Goal: Task Accomplishment & Management: Use online tool/utility

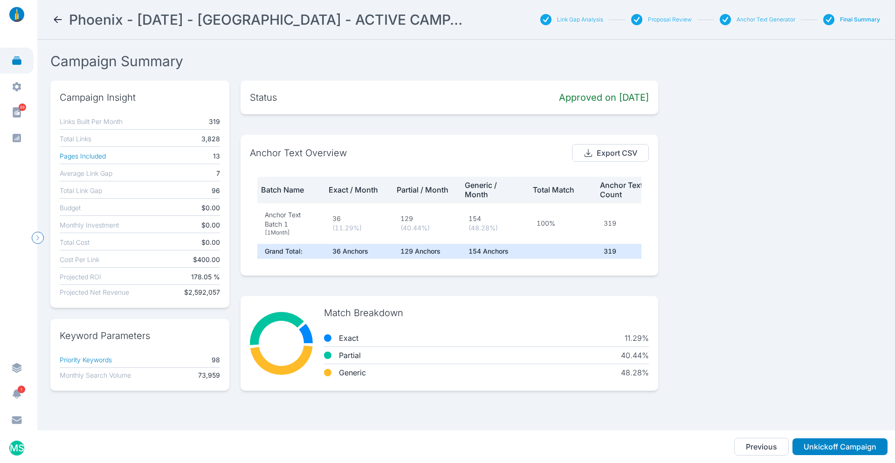
scroll to position [5, 0]
click at [56, 28] on nav "Phoenix - [DATE] - [GEOGRAPHIC_DATA] - ACTIVE CAMPAIGN Link Gap Analysis Propos…" at bounding box center [465, 20] width 857 height 40
click at [44, 14] on nav "Phoenix - [DATE] - [GEOGRAPHIC_DATA] - ACTIVE CAMPAIGN Link Gap Analysis Propos…" at bounding box center [465, 20] width 857 height 40
click at [53, 19] on icon at bounding box center [57, 19] width 11 height 11
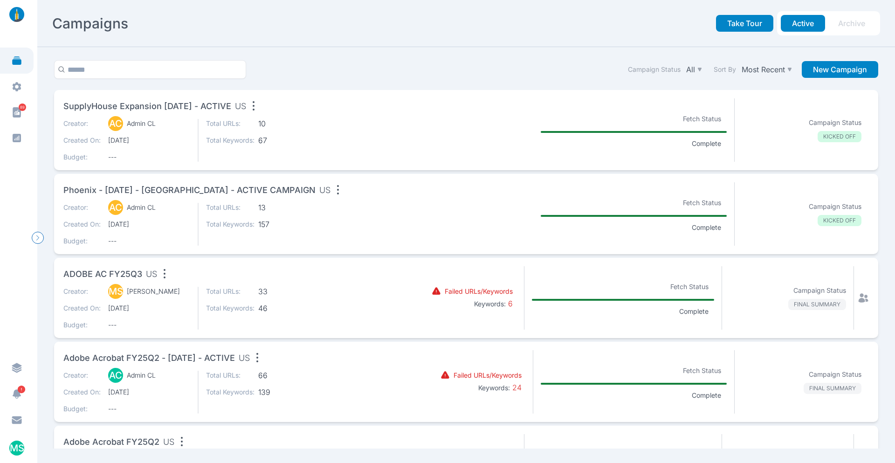
click at [383, 205] on div "Creator: AC Admin CL Created On: [DATE] Budget: --- Total URLs: 13 Total Keywor…" at bounding box center [230, 224] width 335 height 43
click at [322, 122] on div "Creator: AC Admin CL Created On: [DATE] Budget: --- Total URLs: 10 Total Keywor…" at bounding box center [230, 140] width 335 height 43
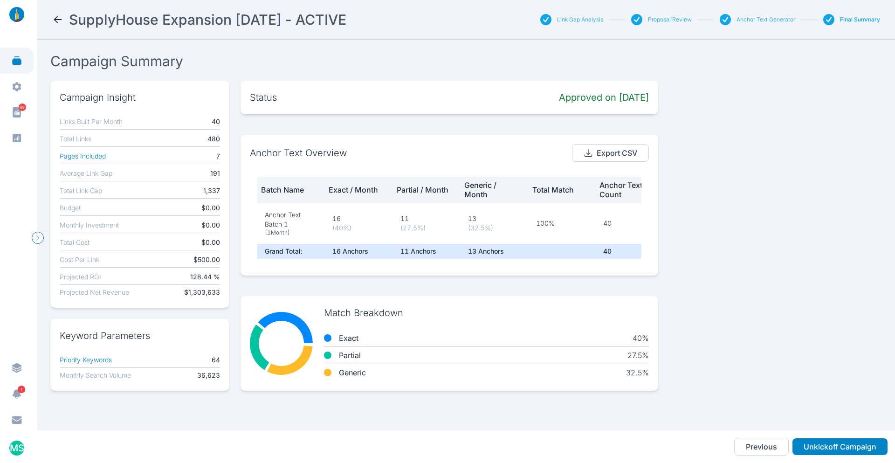
scroll to position [5, 0]
click at [770, 20] on button "Anchor Text Generator" at bounding box center [765, 19] width 59 height 7
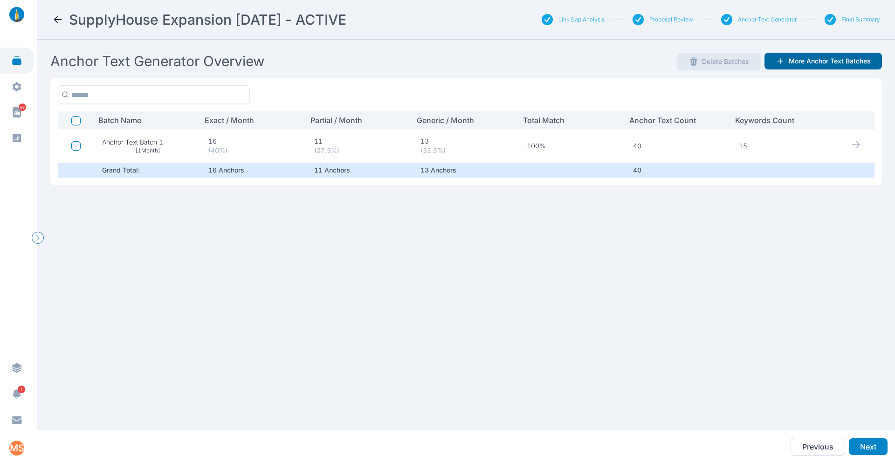
click at [839, 58] on button "More Anchor Text Batches" at bounding box center [822, 61] width 117 height 17
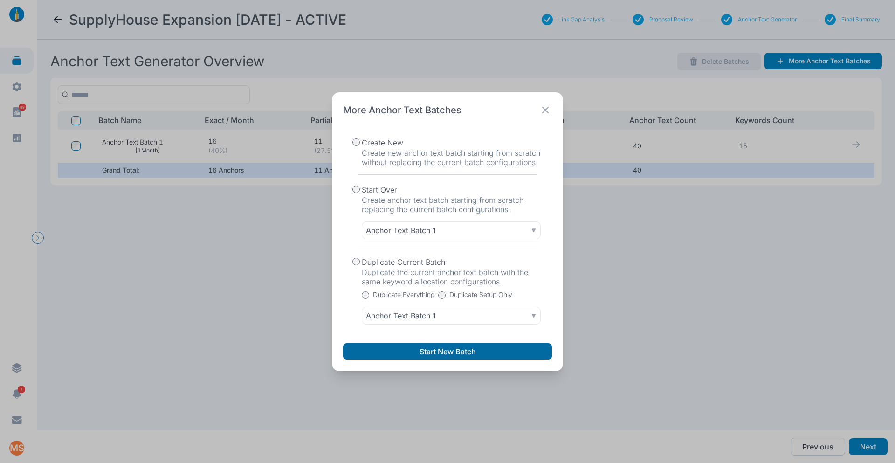
click at [444, 355] on button "Start New Batch" at bounding box center [447, 351] width 209 height 17
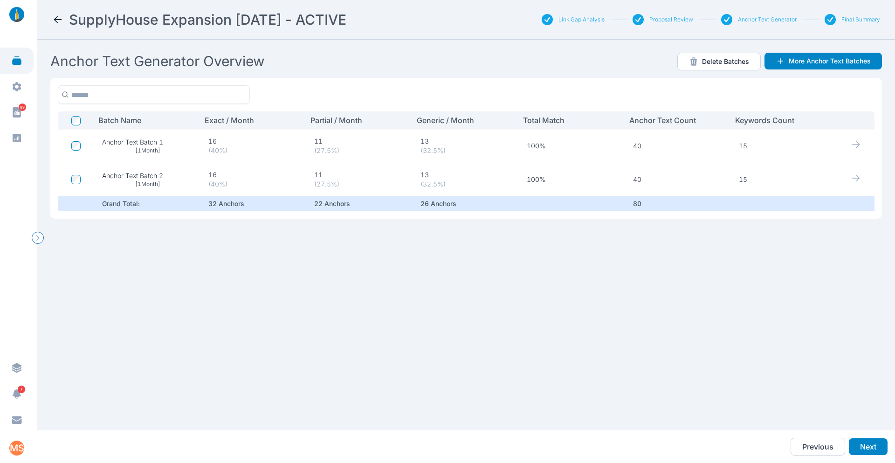
click at [853, 176] on icon at bounding box center [855, 177] width 9 height 9
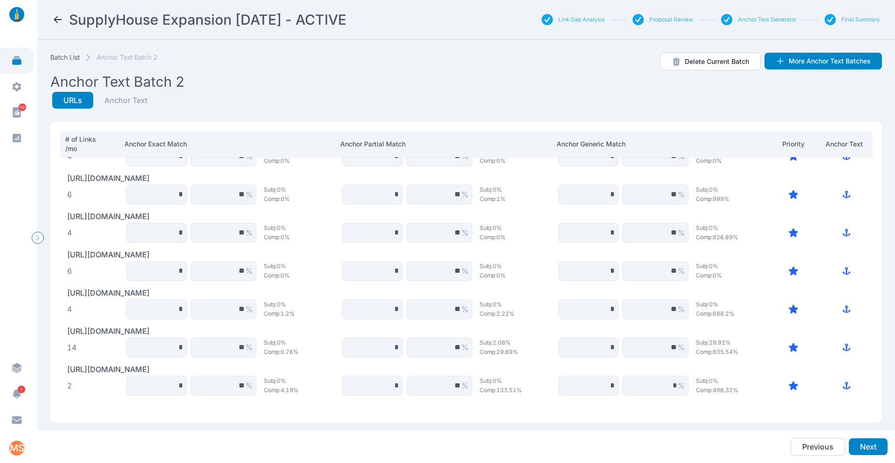
scroll to position [27, 0]
click at [136, 103] on button "Anchor Text" at bounding box center [125, 100] width 65 height 17
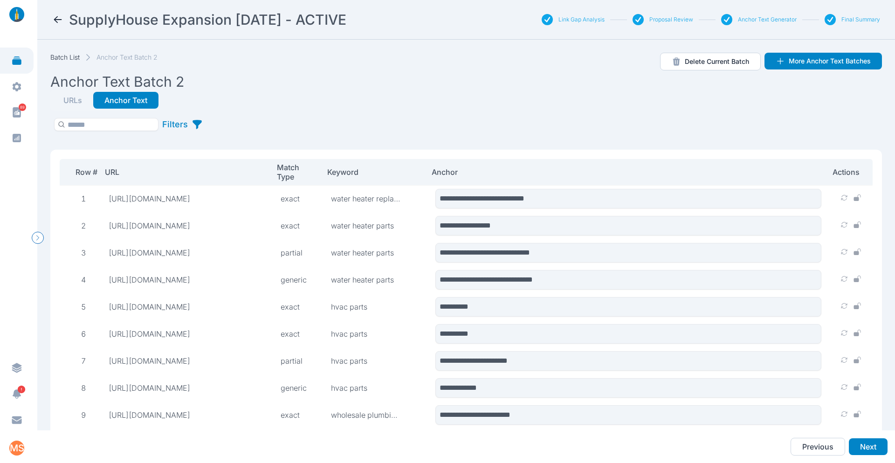
click at [72, 99] on button "URLs" at bounding box center [72, 100] width 41 height 17
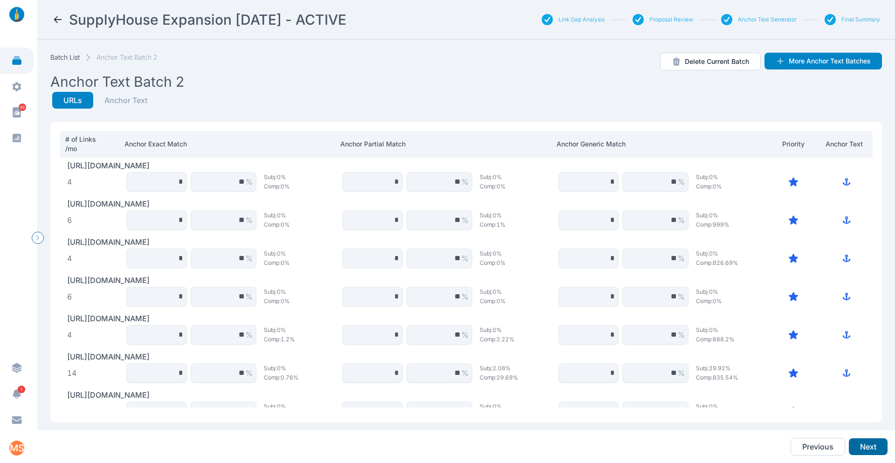
click at [863, 439] on button "Next" at bounding box center [867, 446] width 39 height 17
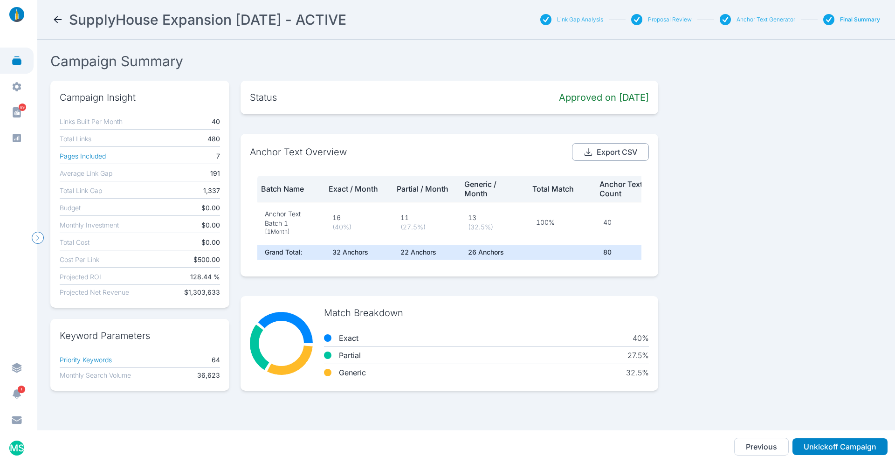
click at [610, 152] on button "Export CSV" at bounding box center [610, 152] width 77 height 18
click at [733, 200] on div "Campaign Insight Links Built Per Month 40 Total Links 480 Pages Included 7 Aver…" at bounding box center [465, 236] width 831 height 310
click at [646, 21] on div "Proposal Review" at bounding box center [650, 19] width 83 height 11
click at [658, 21] on button "Proposal Review" at bounding box center [670, 19] width 44 height 7
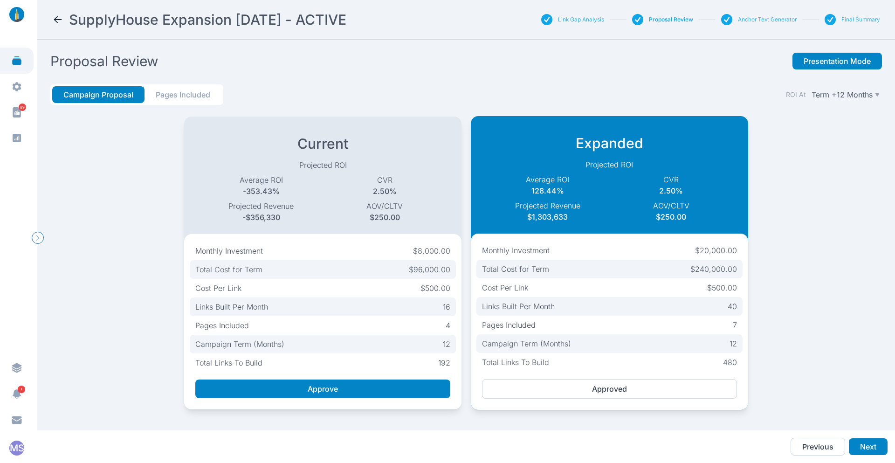
click at [755, 20] on button "Anchor Text Generator" at bounding box center [767, 19] width 59 height 7
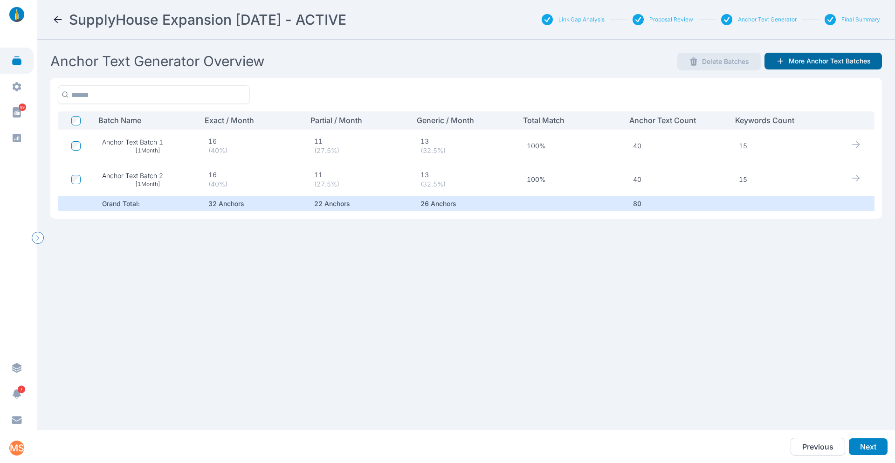
click at [806, 58] on button "More Anchor Text Batches" at bounding box center [822, 61] width 117 height 17
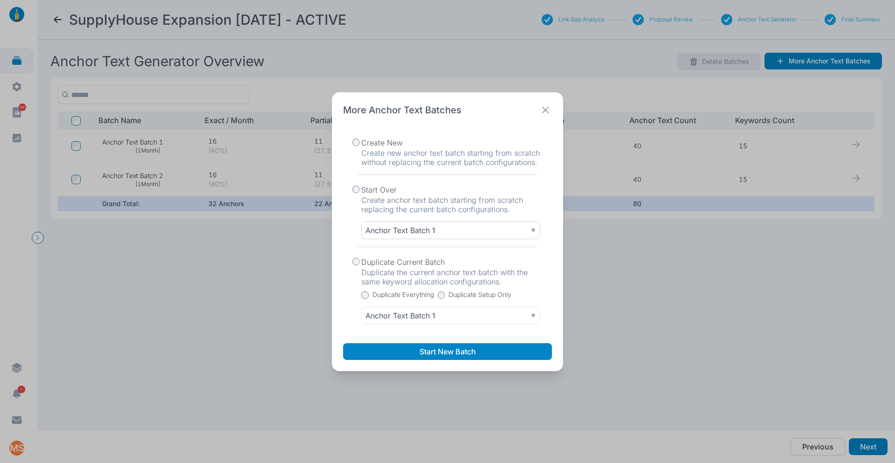
click at [419, 231] on p "Anchor Text Batch 1" at bounding box center [400, 230] width 70 height 9
click at [348, 212] on div "Start Over Create anchor text batch starting from scratch replacing the current…" at bounding box center [447, 211] width 209 height 72
click at [484, 312] on div "Anchor Text Batch 1" at bounding box center [450, 315] width 171 height 9
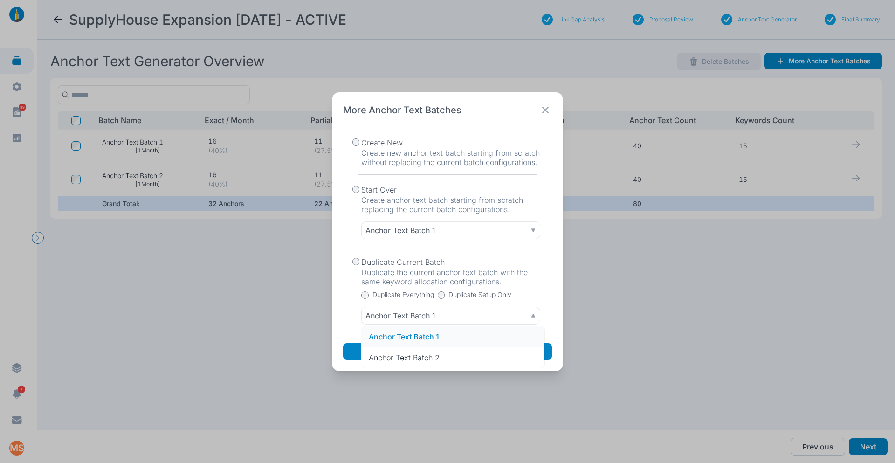
click at [448, 292] on div "Duplicate Setup Only" at bounding box center [475, 292] width 74 height 13
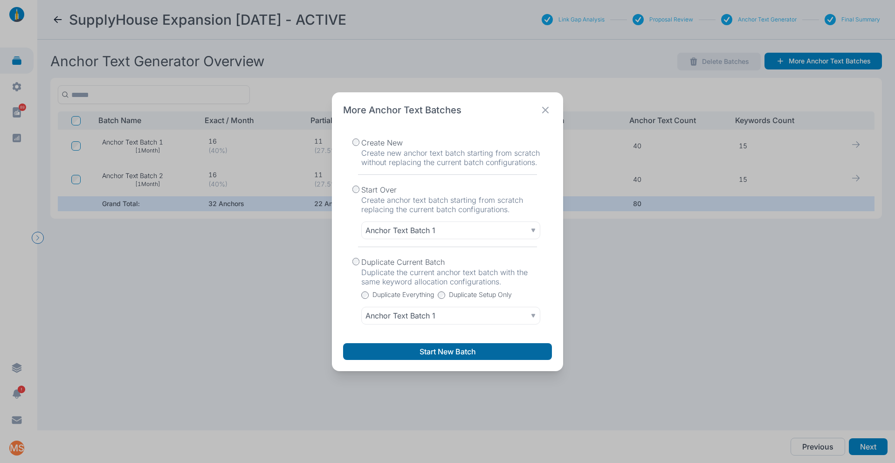
click at [438, 351] on button "Start New Batch" at bounding box center [447, 351] width 209 height 17
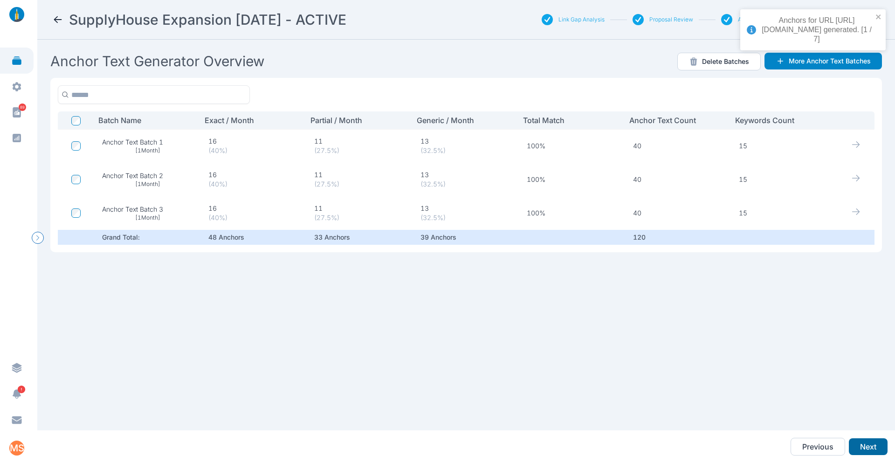
click at [868, 440] on button "Next" at bounding box center [867, 446] width 39 height 17
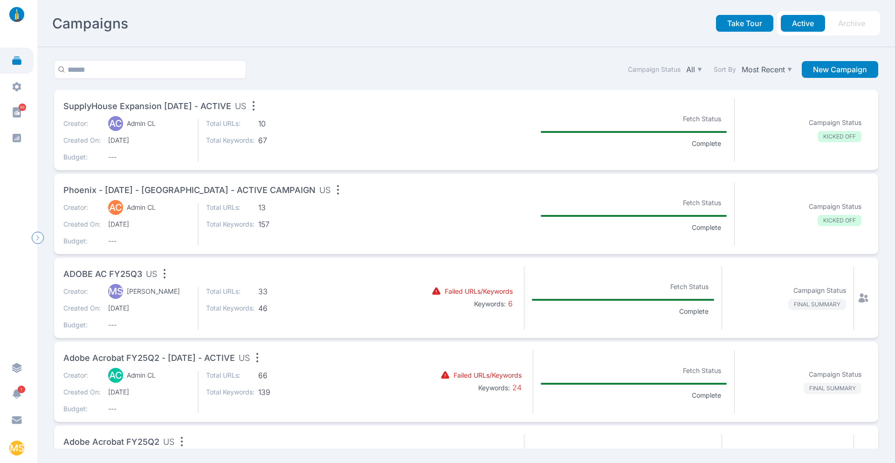
click at [313, 133] on div "Creator: AC Admin CL Created On: [DATE] Budget: --- Total URLs: 10 Total Keywor…" at bounding box center [230, 140] width 335 height 43
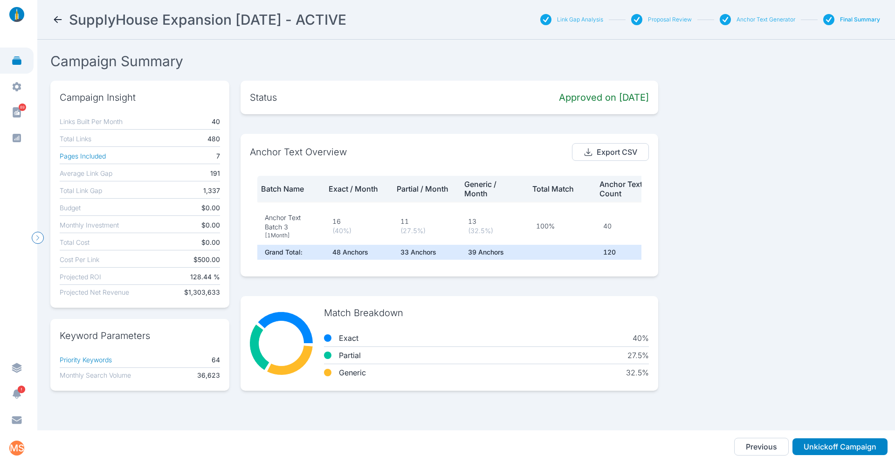
scroll to position [87, 0]
click at [621, 147] on button "Export CSV" at bounding box center [610, 152] width 77 height 18
click at [61, 14] on icon at bounding box center [57, 19] width 11 height 11
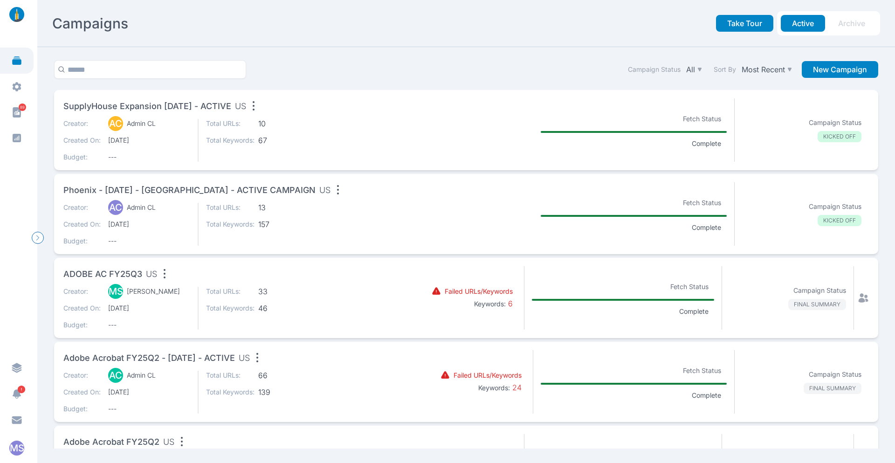
click at [301, 211] on span "13" at bounding box center [282, 207] width 48 height 9
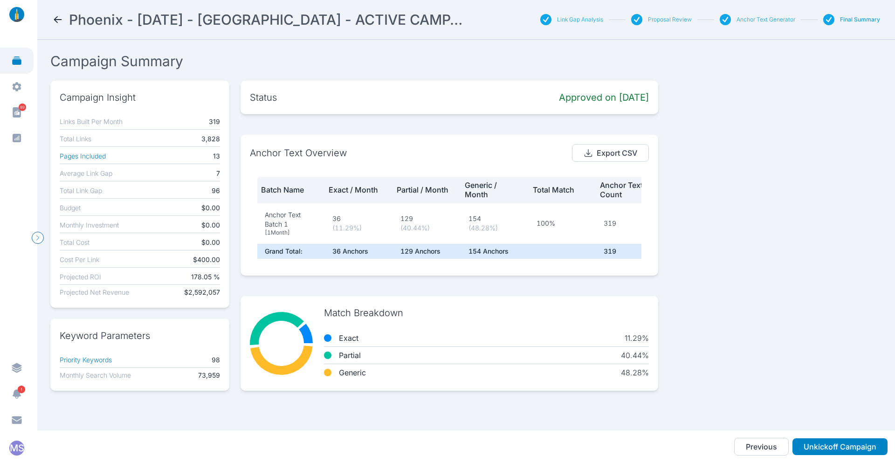
click at [758, 17] on button "Anchor Text Generator" at bounding box center [765, 19] width 59 height 7
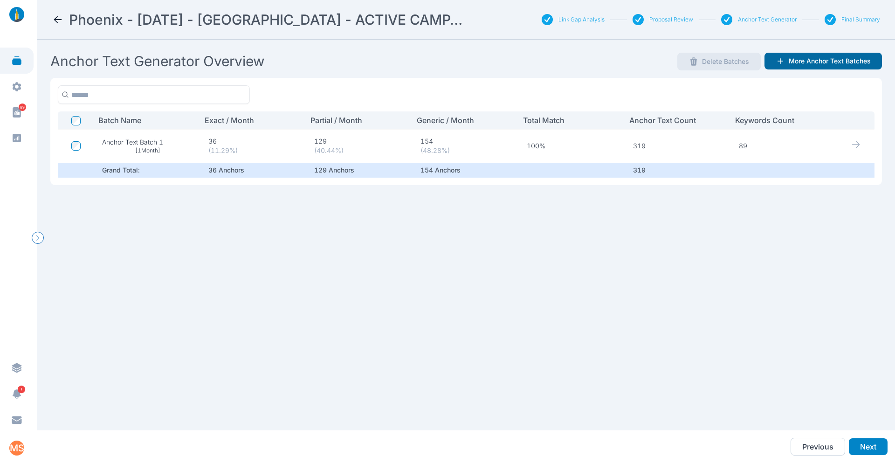
click at [815, 56] on button "More Anchor Text Batches" at bounding box center [822, 61] width 117 height 17
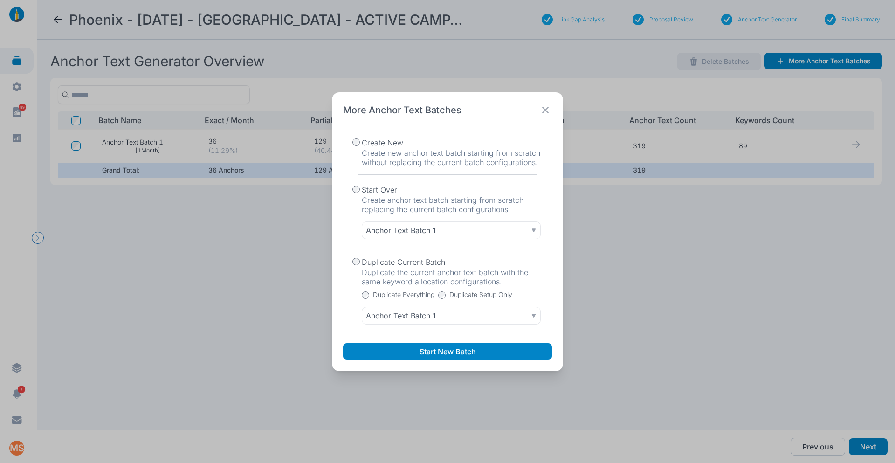
click at [442, 291] on div at bounding box center [441, 294] width 7 height 9
drag, startPoint x: 441, startPoint y: 354, endPoint x: 441, endPoint y: 359, distance: 5.6
click at [441, 359] on button "Start New Batch" at bounding box center [447, 351] width 209 height 17
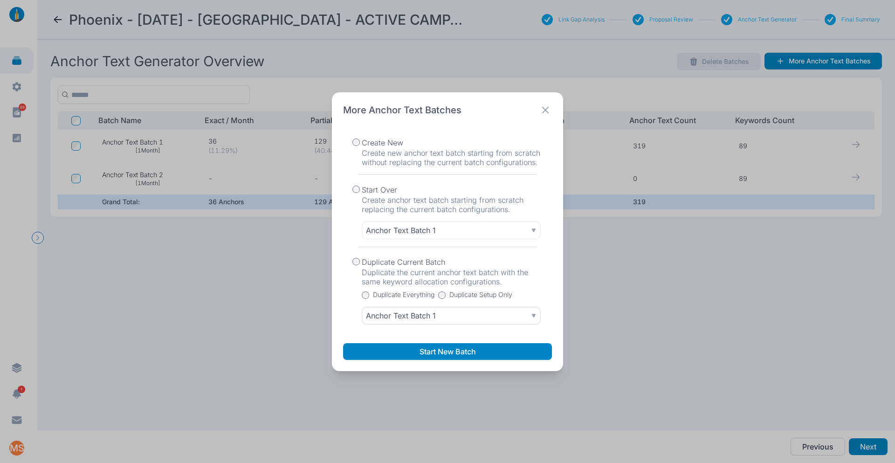
click at [485, 313] on div "Anchor Text Batch 1" at bounding box center [451, 315] width 171 height 9
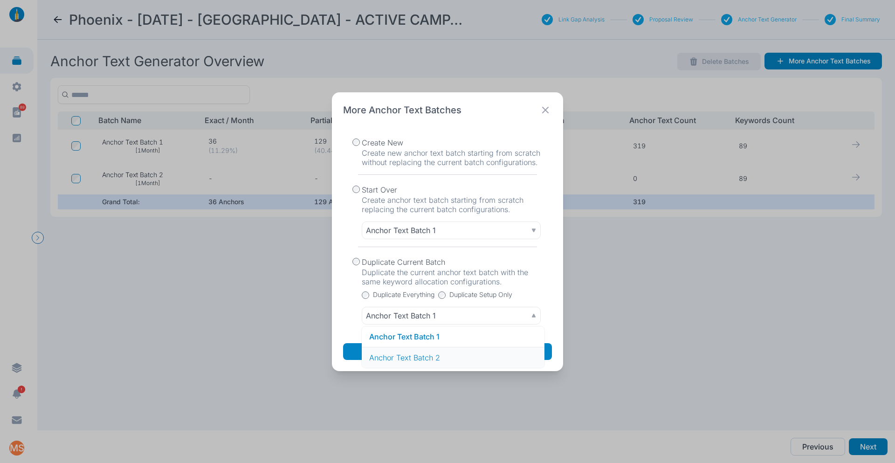
click at [443, 356] on p "Anchor Text Batch 2" at bounding box center [453, 357] width 168 height 9
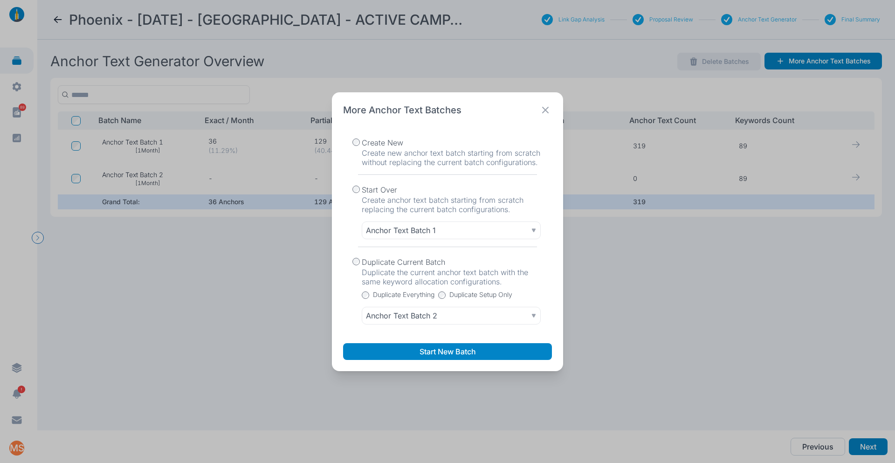
click at [548, 111] on icon at bounding box center [545, 109] width 13 height 13
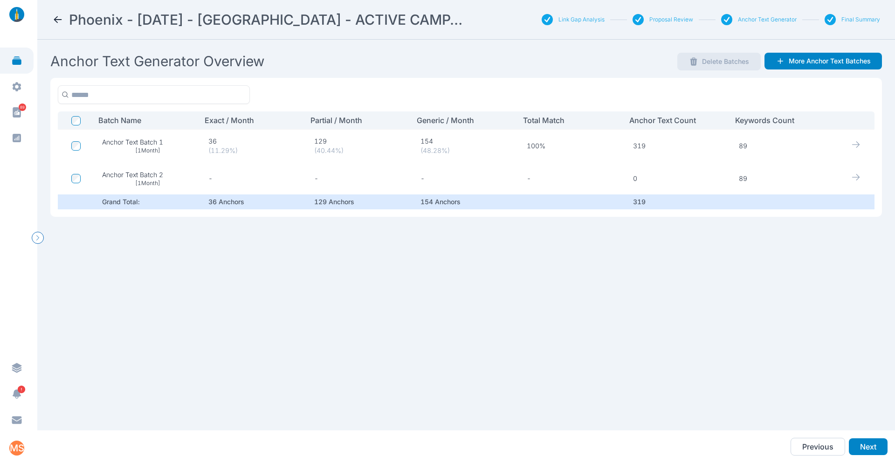
click at [851, 142] on icon at bounding box center [855, 144] width 9 height 9
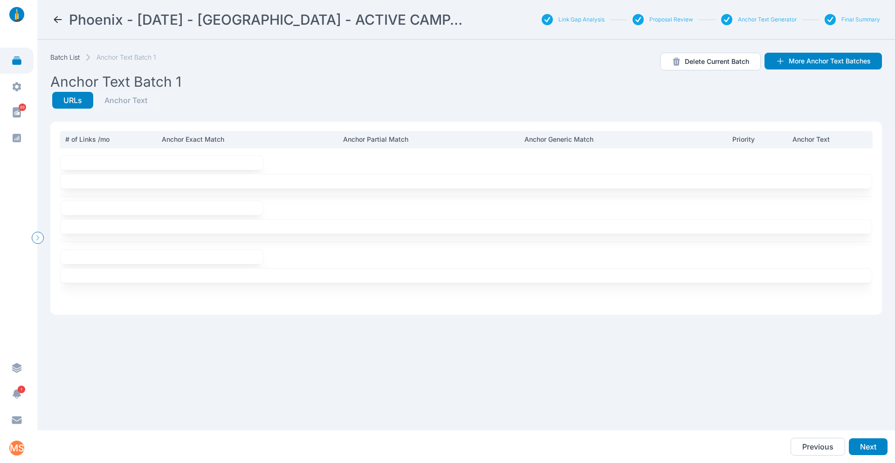
click at [76, 56] on link "Batch List" at bounding box center [64, 57] width 29 height 9
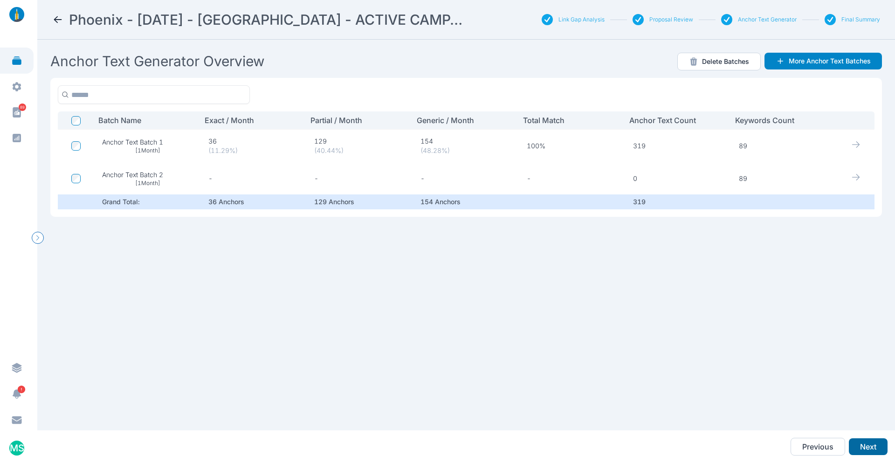
click at [866, 447] on button "Next" at bounding box center [867, 446] width 39 height 17
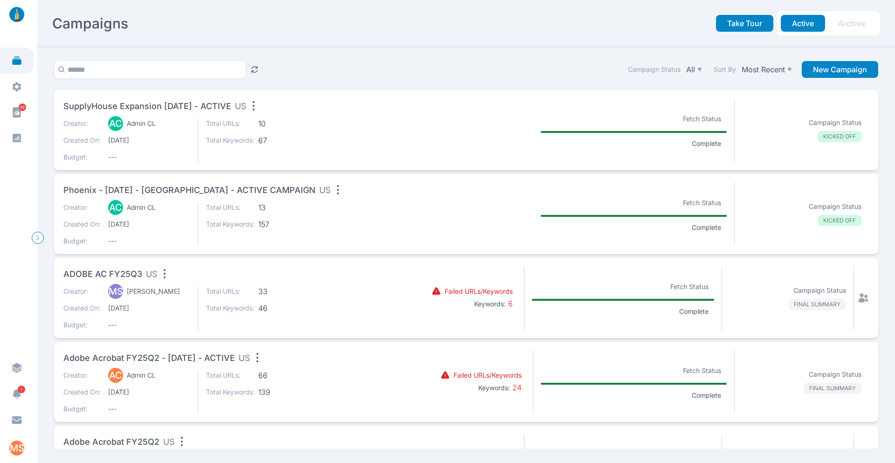
click at [380, 210] on div "Creator: AC Admin CL Created On: [DATE] Budget: --- Total URLs: 13 Total Keywor…" at bounding box center [230, 224] width 335 height 43
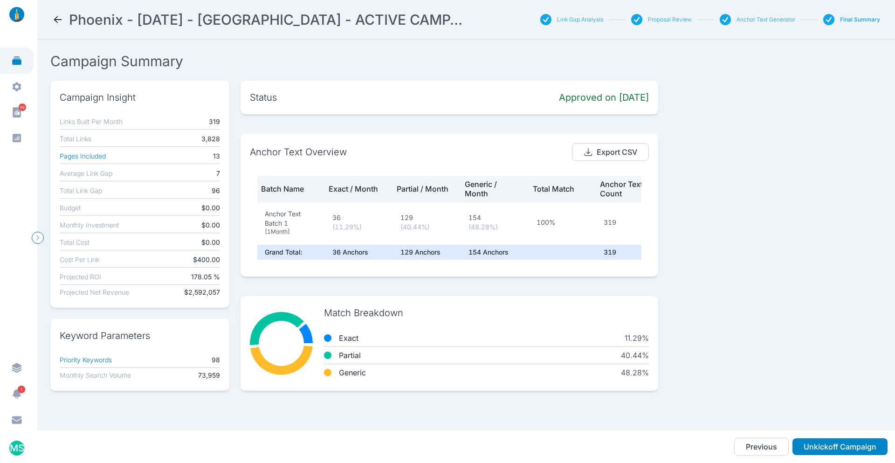
click at [755, 18] on button "Anchor Text Generator" at bounding box center [765, 19] width 59 height 7
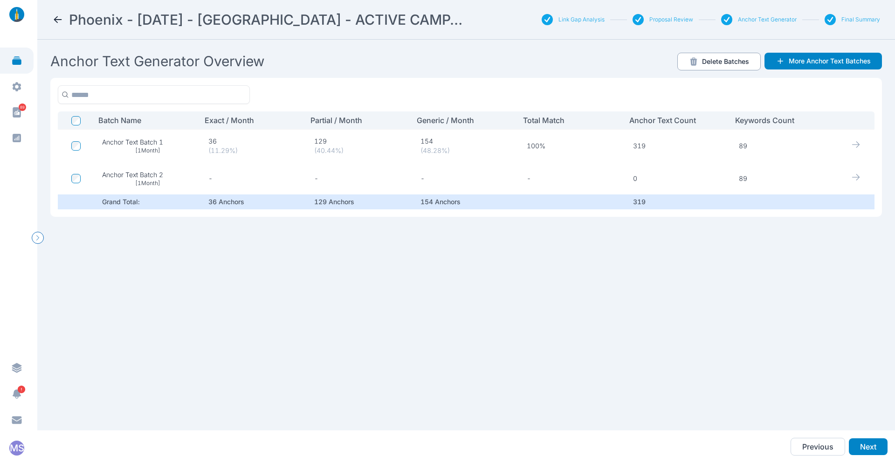
click at [712, 64] on button "Delete Batches" at bounding box center [718, 62] width 83 height 18
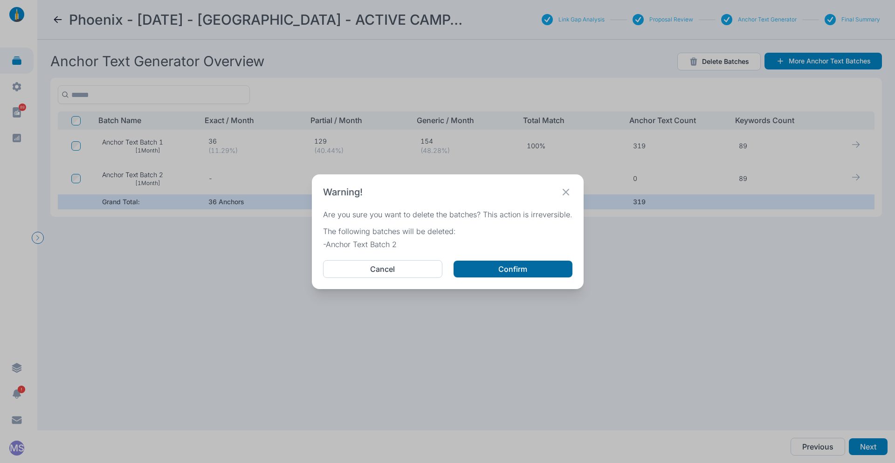
click at [494, 270] on button "Confirm" at bounding box center [512, 268] width 119 height 17
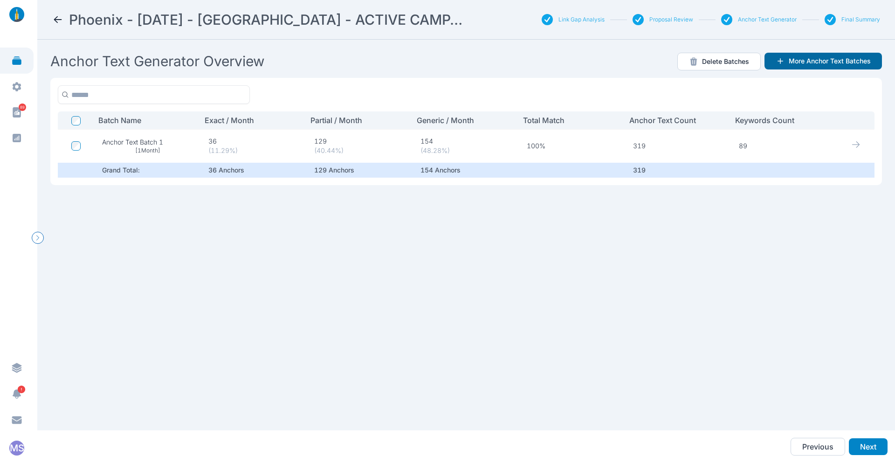
click at [799, 60] on button "More Anchor Text Batches" at bounding box center [822, 61] width 117 height 17
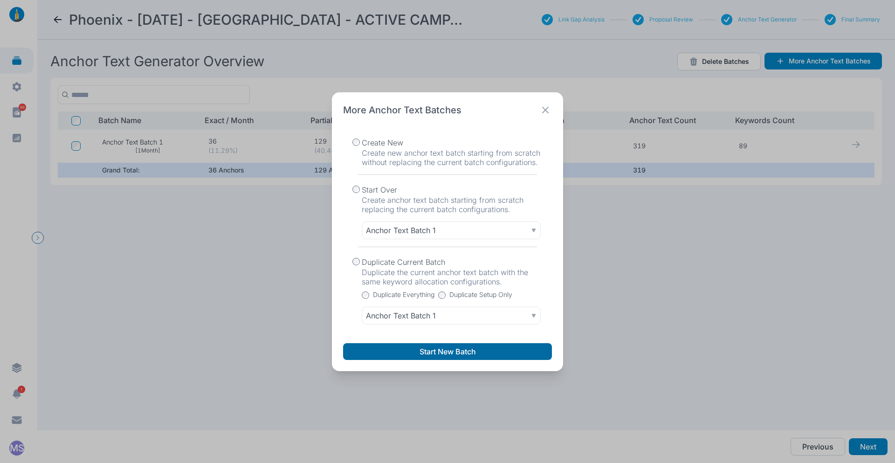
click at [452, 352] on button "Start New Batch" at bounding box center [447, 351] width 209 height 17
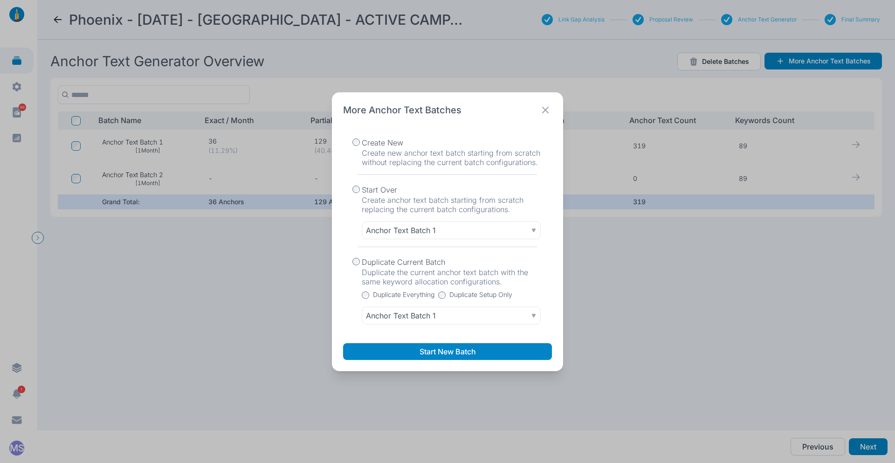
click at [544, 110] on icon at bounding box center [545, 109] width 13 height 13
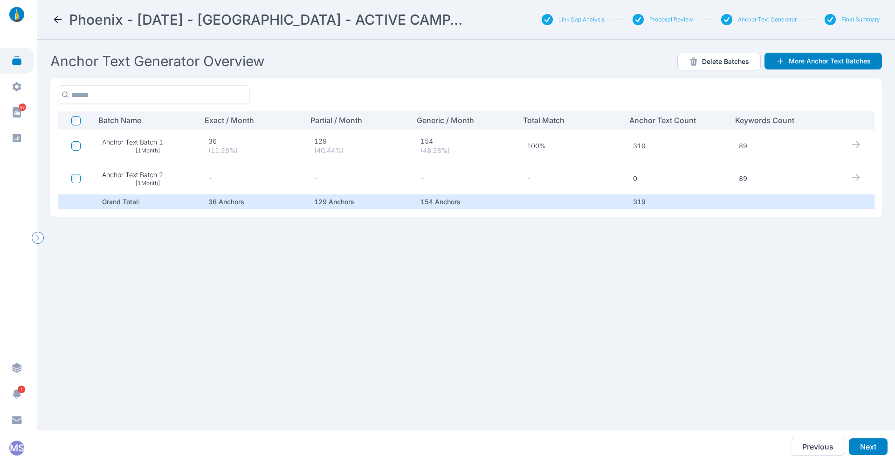
click at [58, 17] on icon at bounding box center [57, 19] width 11 height 11
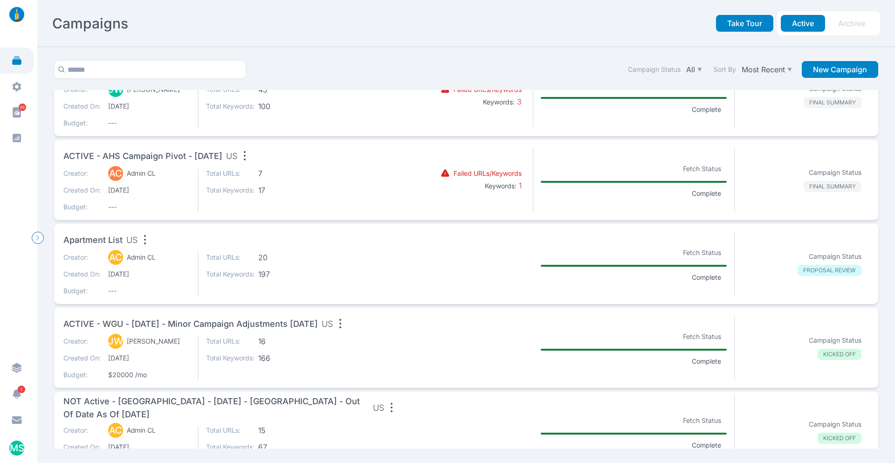
scroll to position [1194, 0]
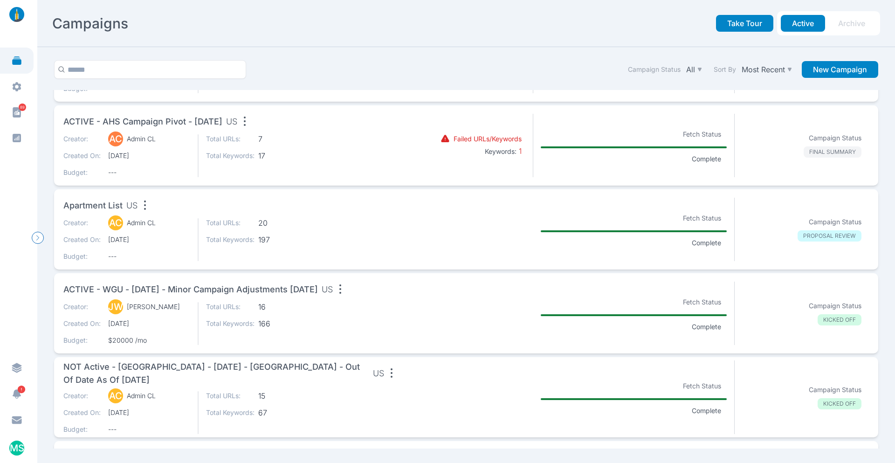
click at [414, 312] on section at bounding box center [466, 312] width 134 height 63
click at [340, 300] on section "ACTIVE - WGU - [DATE] - minor campaign adjustments [DATE] US Creator: [PERSON_N…" at bounding box center [230, 312] width 335 height 63
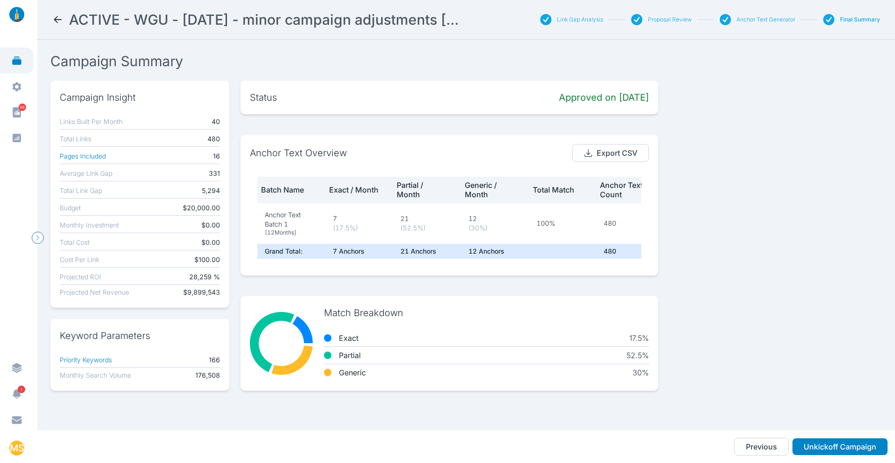
scroll to position [5, 0]
click at [615, 151] on button "Export CSV" at bounding box center [610, 153] width 77 height 18
click at [56, 19] on icon at bounding box center [57, 19] width 11 height 11
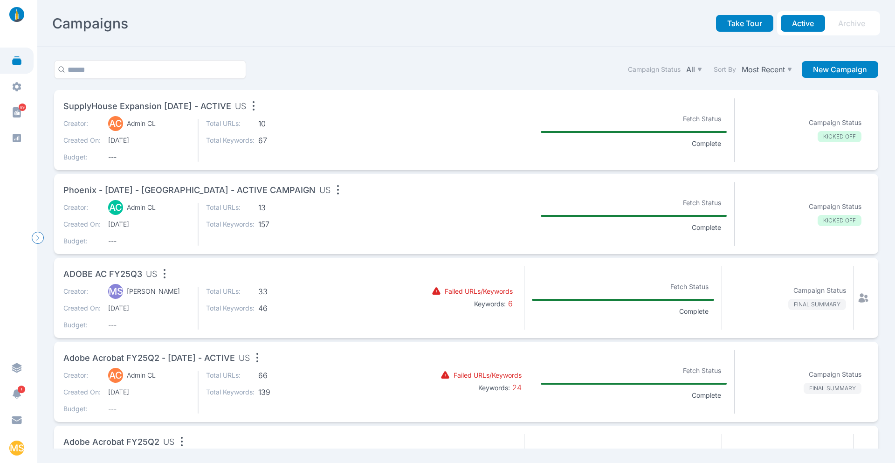
click at [342, 214] on div "Creator: AC Admin CL Created On: [DATE] Budget: --- Total URLs: 13 Total Keywor…" at bounding box center [230, 224] width 335 height 43
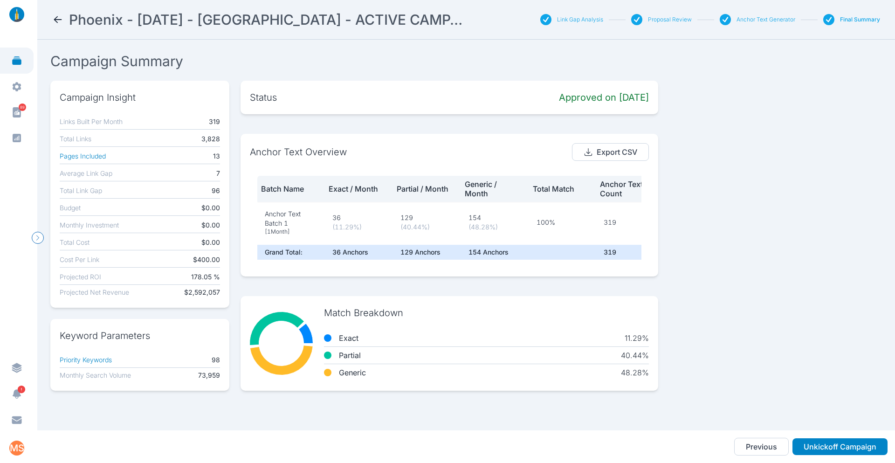
click at [752, 19] on button "Anchor Text Generator" at bounding box center [765, 19] width 59 height 7
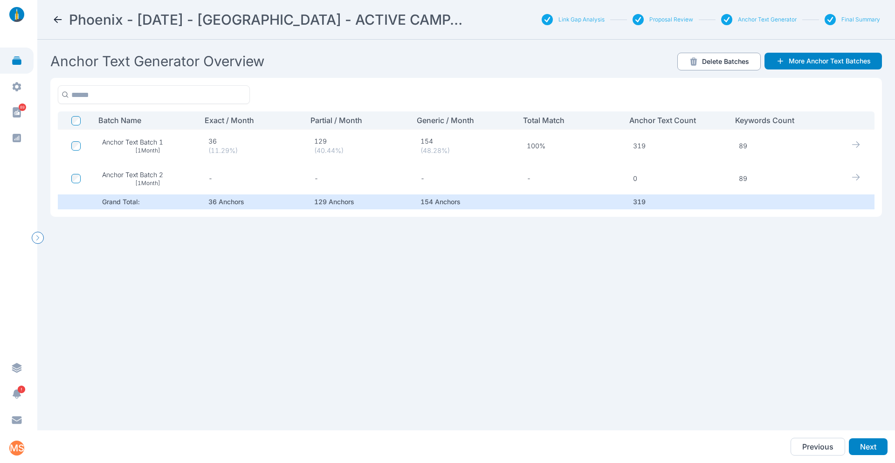
click at [704, 61] on button "Delete Batches" at bounding box center [718, 62] width 83 height 18
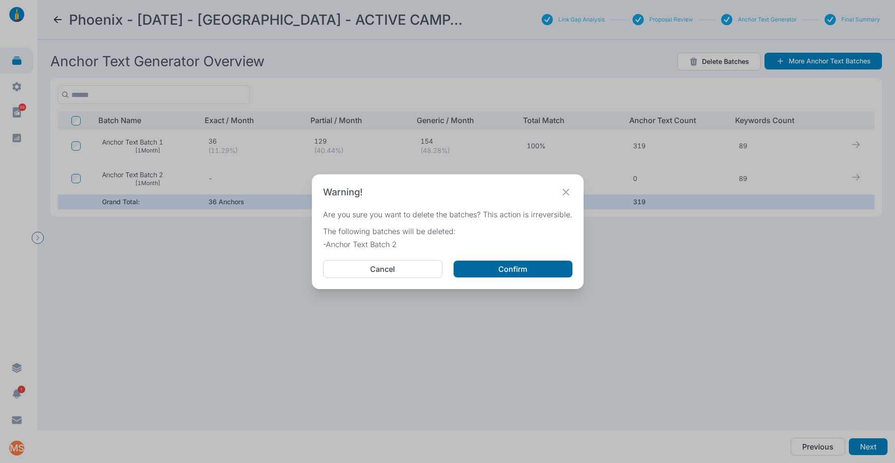
click at [508, 271] on button "Confirm" at bounding box center [512, 268] width 119 height 17
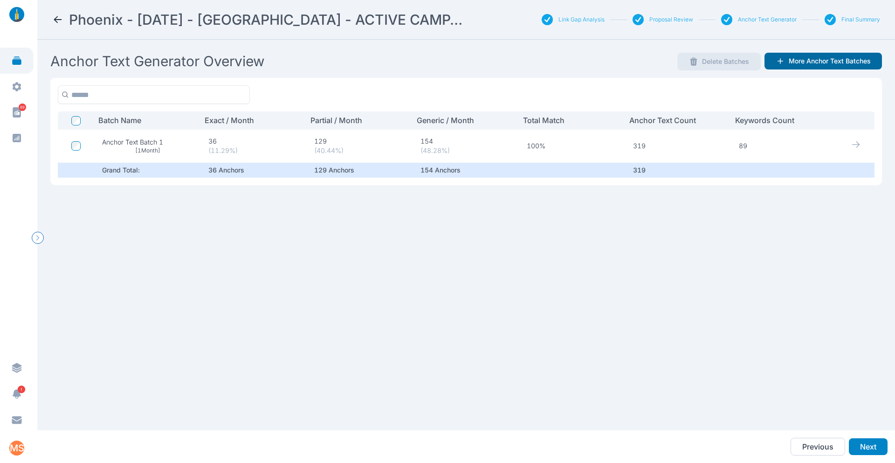
click at [820, 56] on button "More Anchor Text Batches" at bounding box center [822, 61] width 117 height 17
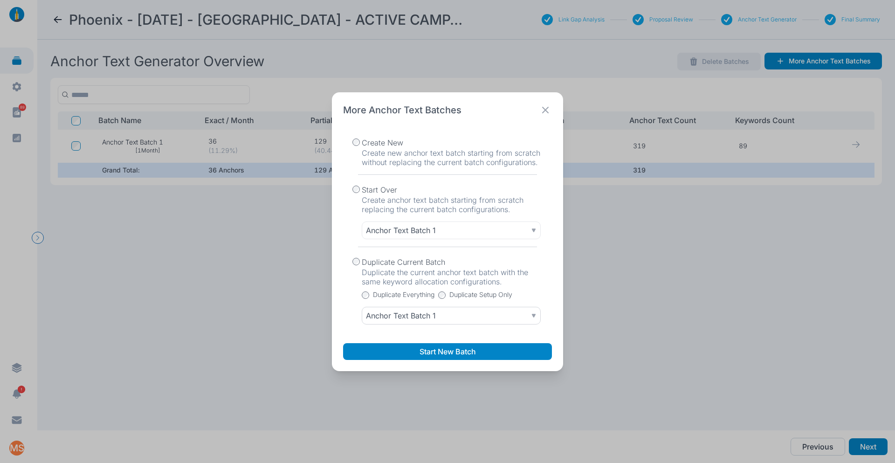
click at [430, 317] on p "Anchor Text Batch 1" at bounding box center [401, 315] width 70 height 9
click at [517, 260] on h3 "Duplicate Current Batch" at bounding box center [453, 261] width 183 height 11
click at [452, 350] on button "Start New Batch" at bounding box center [447, 351] width 209 height 17
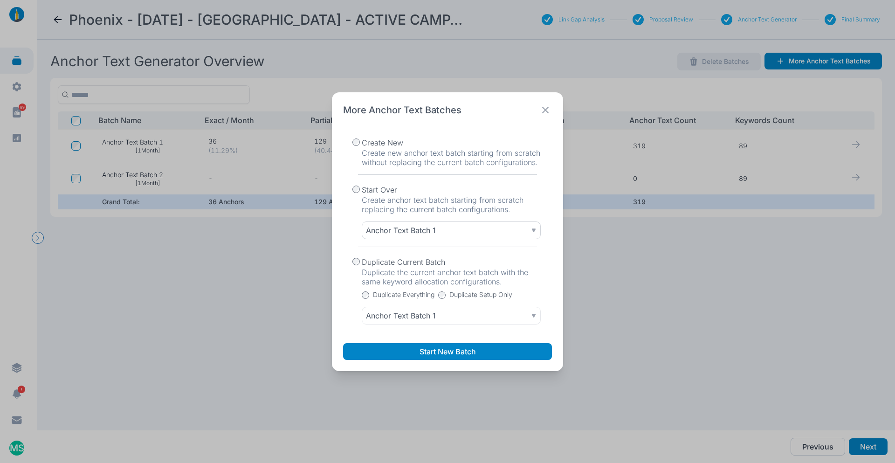
click at [455, 232] on div "Anchor Text Batch 1" at bounding box center [451, 230] width 171 height 9
click at [453, 270] on p "Anchor Text Batch 2" at bounding box center [453, 271] width 168 height 9
click at [541, 109] on icon at bounding box center [545, 109] width 13 height 13
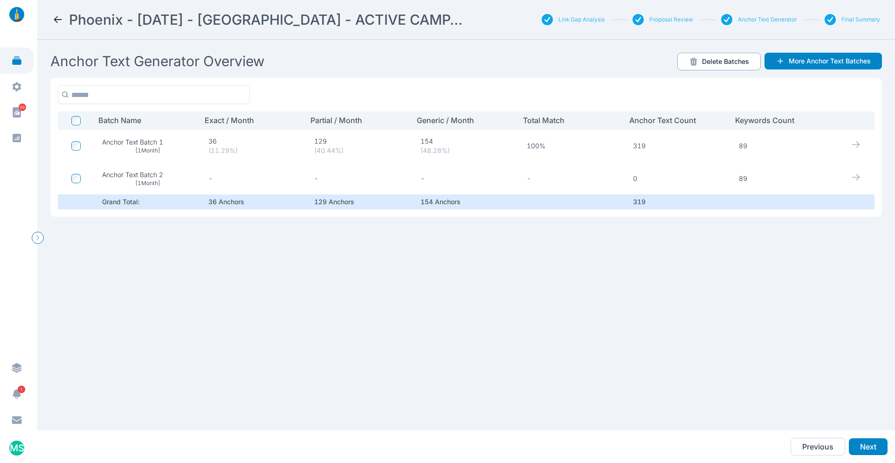
click at [710, 64] on button "Delete Batches" at bounding box center [718, 62] width 83 height 18
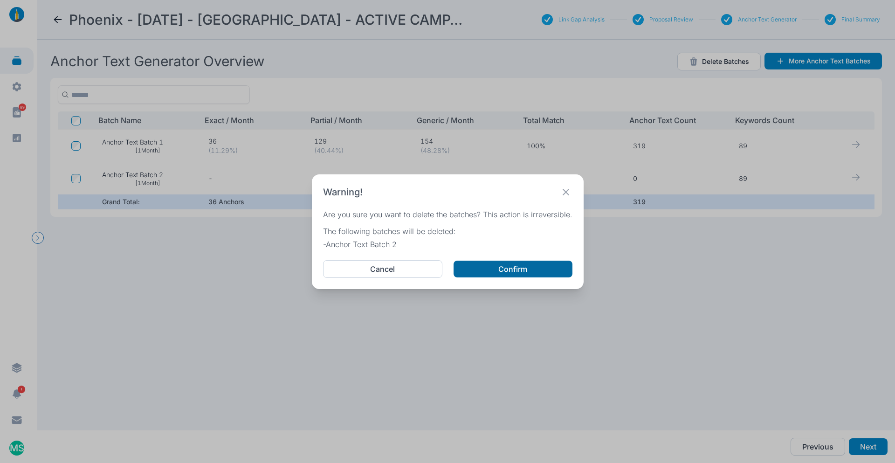
click at [517, 273] on button "Confirm" at bounding box center [512, 268] width 119 height 17
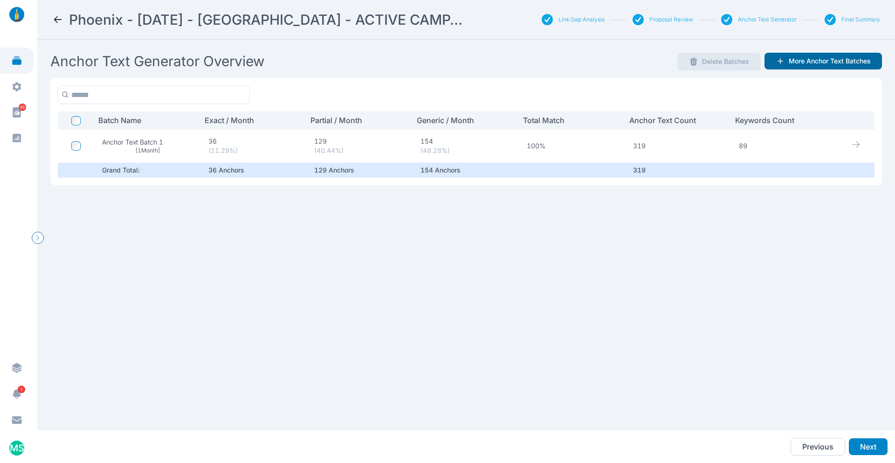
click at [819, 55] on button "More Anchor Text Batches" at bounding box center [822, 61] width 117 height 17
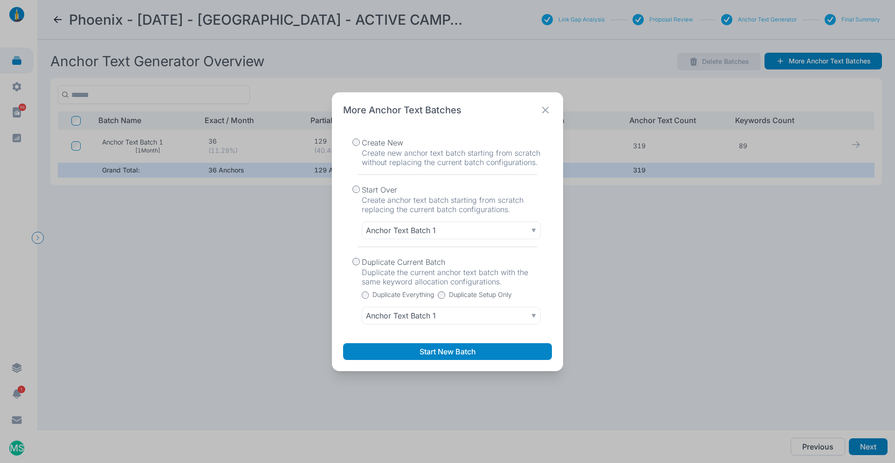
click at [357, 257] on div at bounding box center [355, 289] width 11 height 70
click at [444, 352] on button "Start New Batch" at bounding box center [447, 351] width 209 height 17
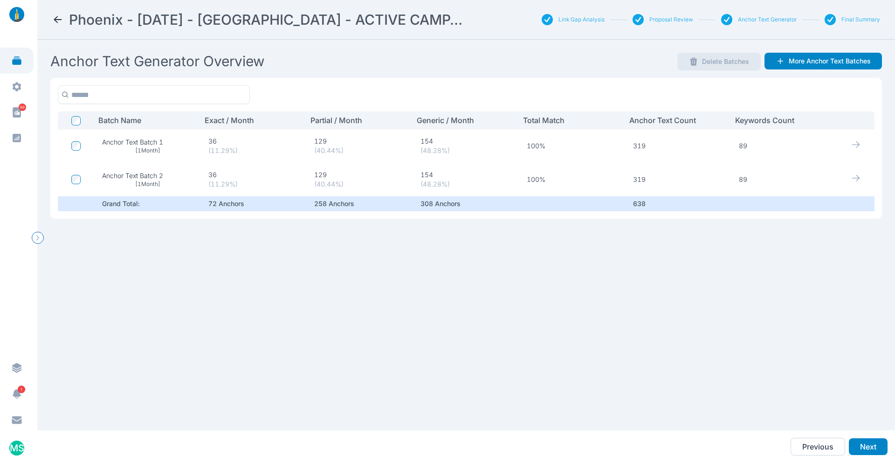
click at [851, 180] on icon at bounding box center [855, 177] width 9 height 9
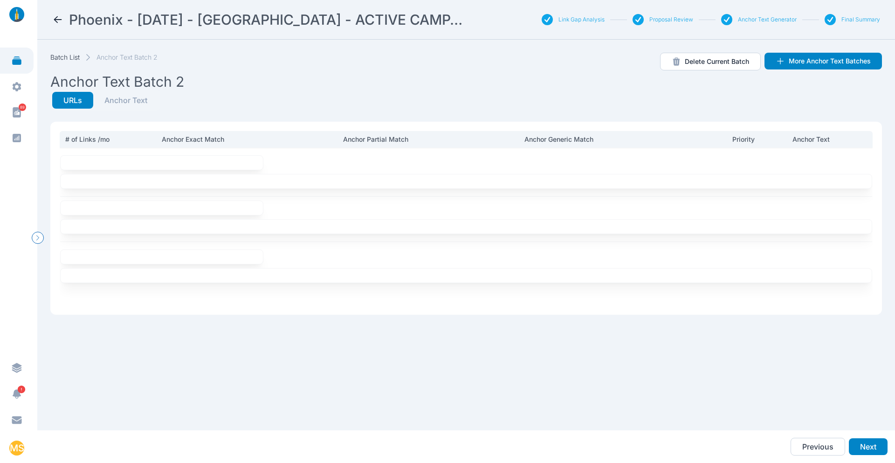
click at [137, 101] on button "Anchor Text" at bounding box center [125, 100] width 65 height 17
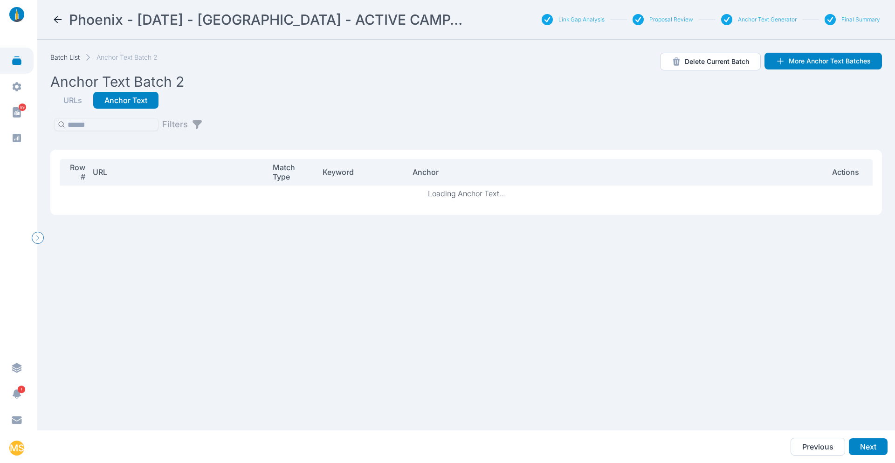
click at [70, 102] on button "URLs" at bounding box center [72, 100] width 41 height 17
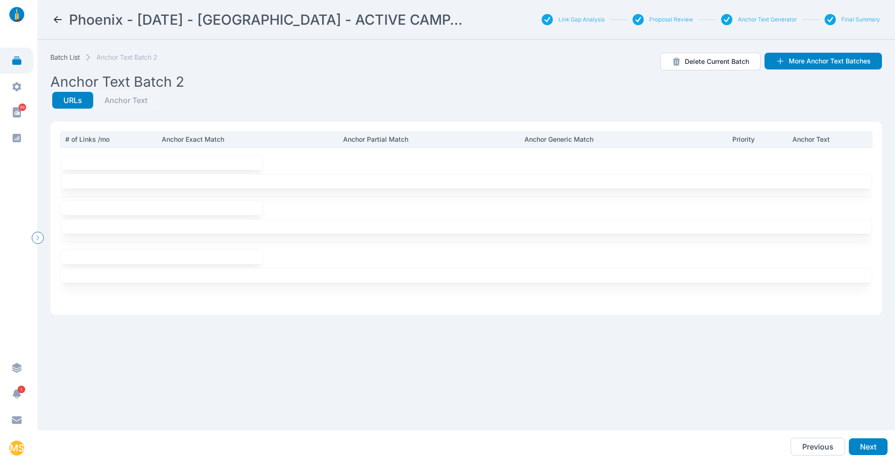
click at [520, 86] on div "Batch List Anchor Text Batch 2 Anchor Text Batch 2 Delete Current Batch More An…" at bounding box center [465, 71] width 831 height 37
click at [68, 59] on link "Batch List" at bounding box center [64, 57] width 29 height 9
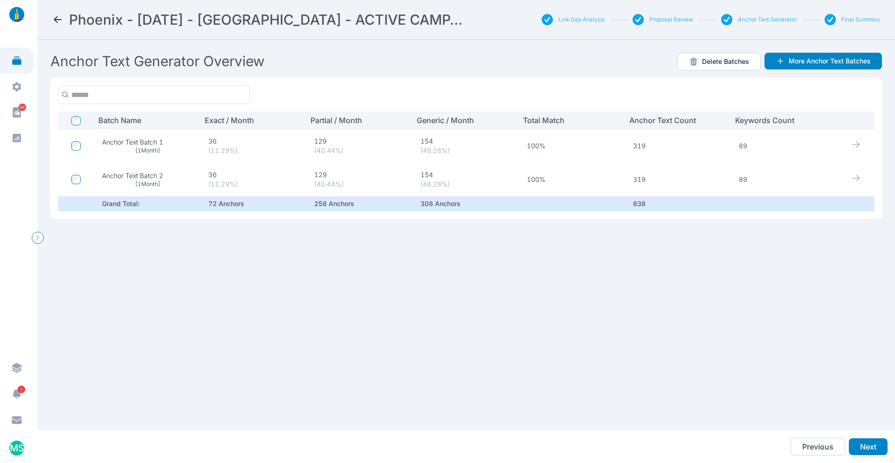
click at [851, 178] on icon at bounding box center [855, 177] width 9 height 9
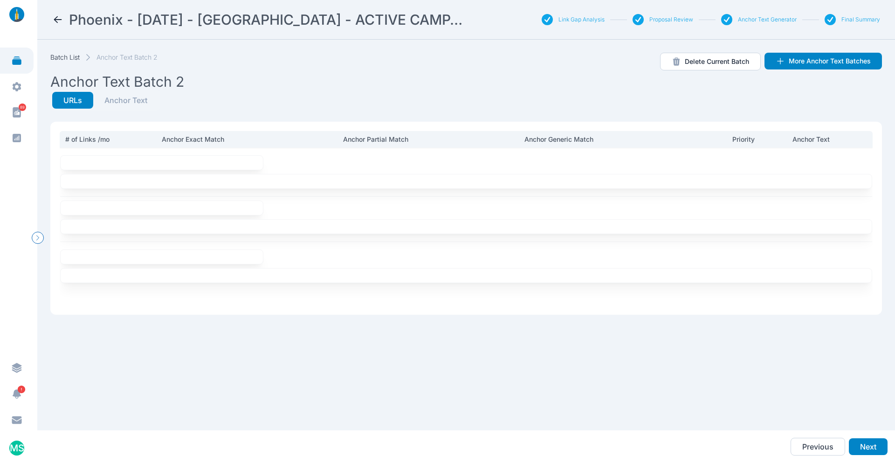
click at [55, 16] on icon at bounding box center [57, 19] width 11 height 11
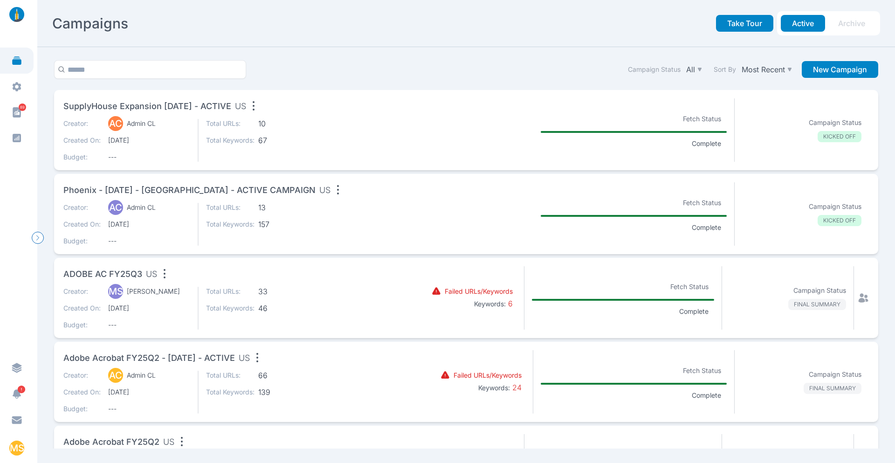
click at [342, 219] on div "Creator: AC Admin CL Created On: [DATE] Budget: --- Total URLs: 13 Total Keywor…" at bounding box center [230, 224] width 335 height 43
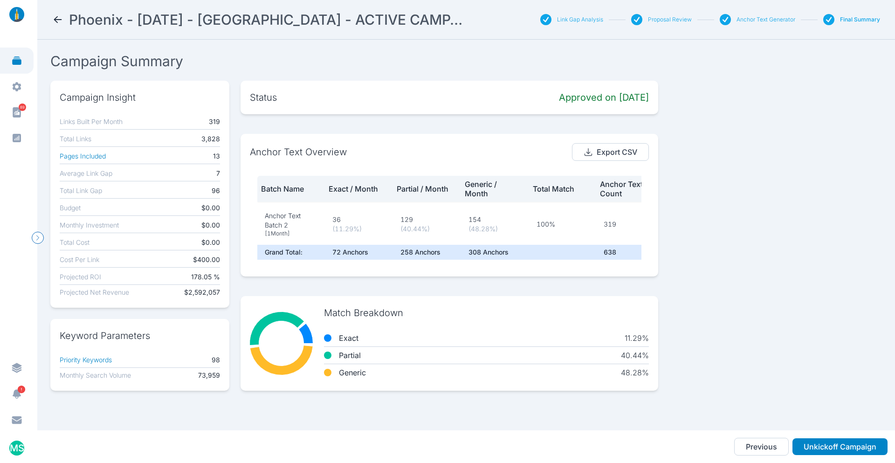
scroll to position [46, 0]
click at [12, 59] on icon at bounding box center [16, 60] width 11 height 11
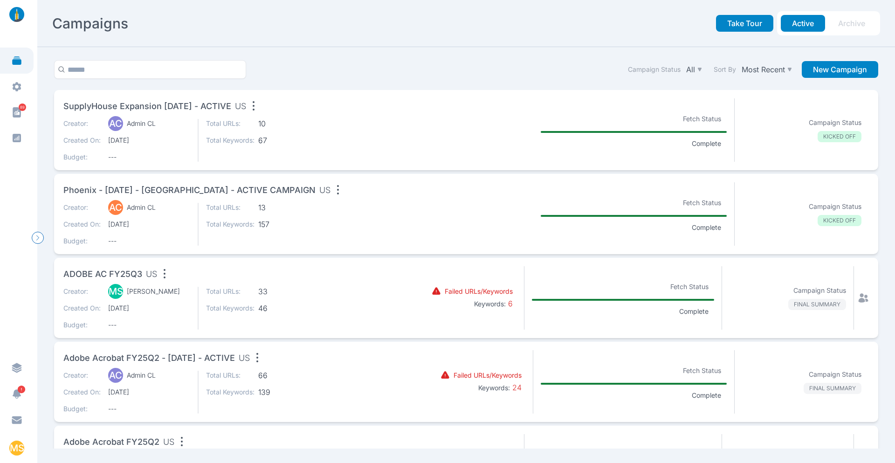
click at [15, 63] on icon at bounding box center [16, 60] width 9 height 8
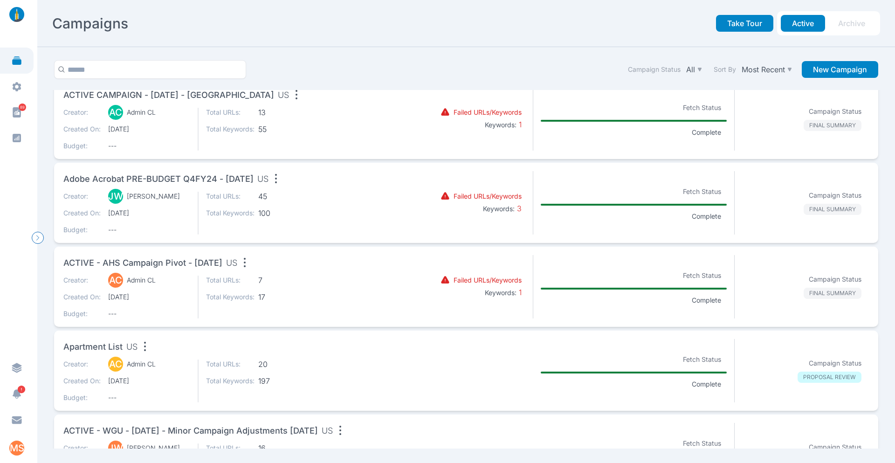
scroll to position [1072, 0]
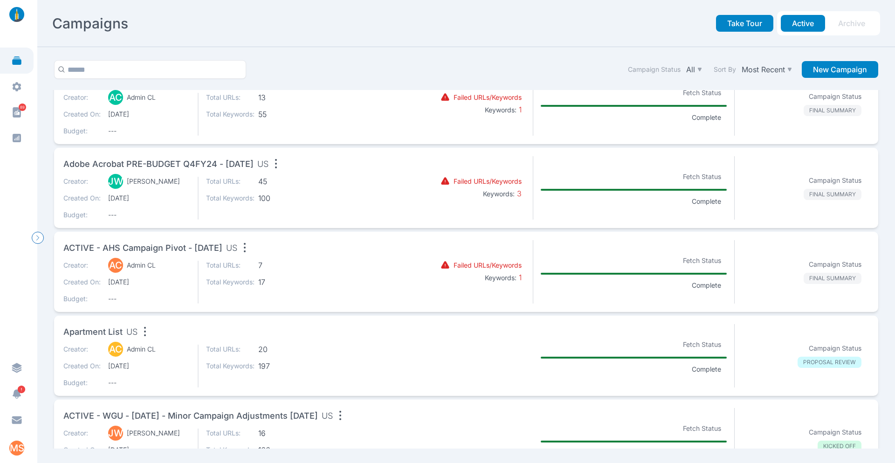
click at [362, 267] on div "Creator: AC Admin CL Created On: [DATE] Budget: --- Total URLs: 7 Total Keyword…" at bounding box center [230, 281] width 335 height 43
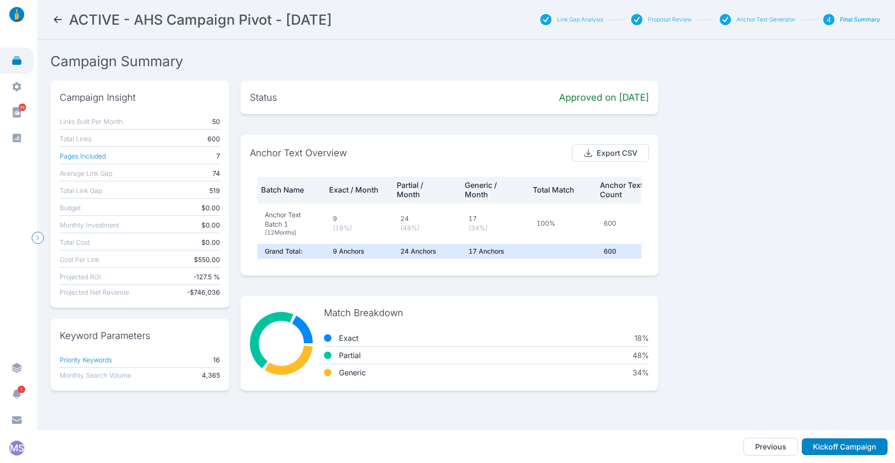
click at [56, 21] on icon at bounding box center [58, 19] width 8 height 7
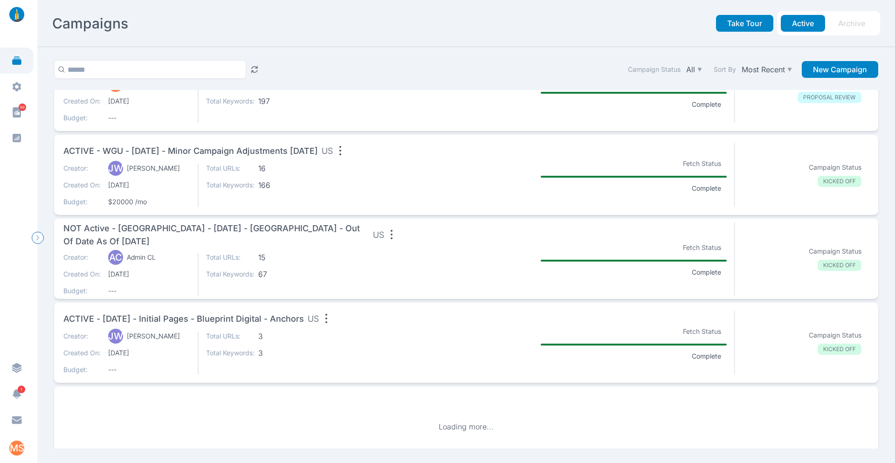
scroll to position [1343, 0]
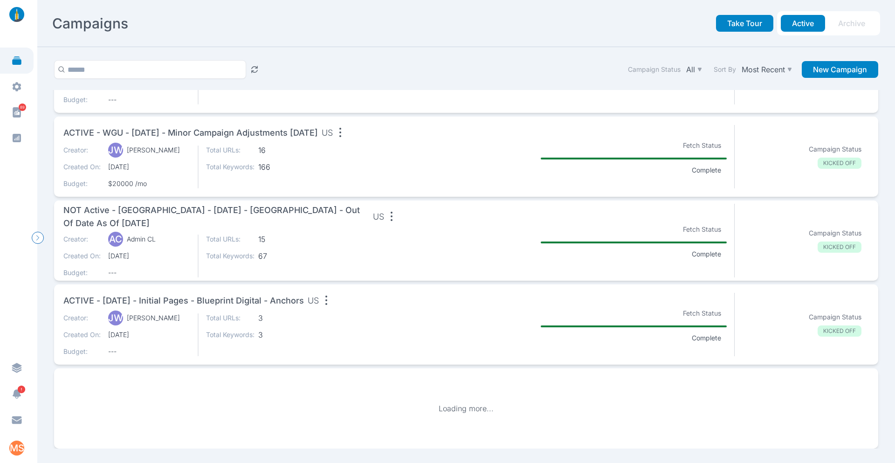
click at [321, 315] on div "Creator: [PERSON_NAME] Created On: [DATE] Budget: --- Total URLs: 3 Total Keywo…" at bounding box center [230, 334] width 335 height 43
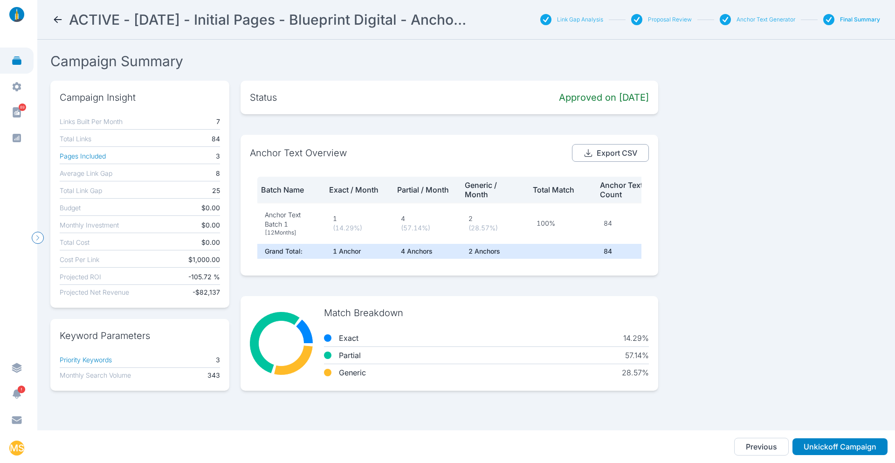
click at [610, 150] on button "Export CSV" at bounding box center [610, 153] width 77 height 18
